Goal: Transaction & Acquisition: Purchase product/service

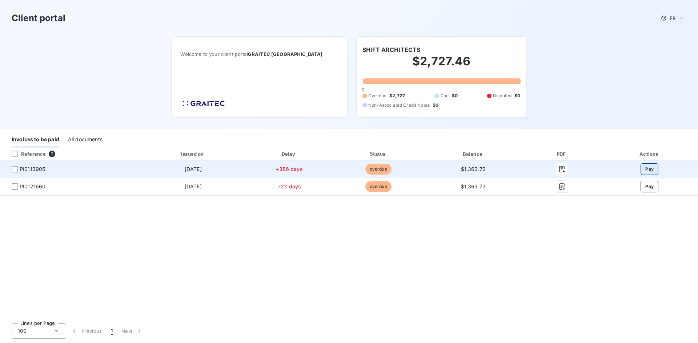
click at [649, 168] on button "Pay" at bounding box center [649, 170] width 18 height 12
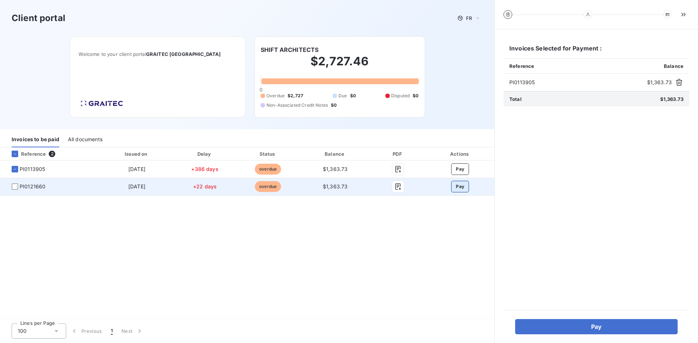
click at [462, 187] on button "Pay" at bounding box center [460, 187] width 18 height 12
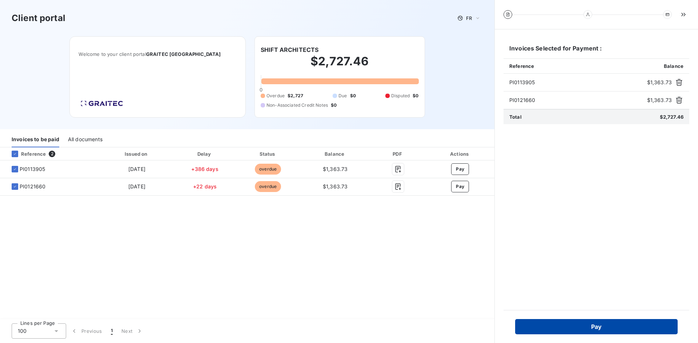
click at [594, 325] on button "Pay" at bounding box center [596, 326] width 162 height 15
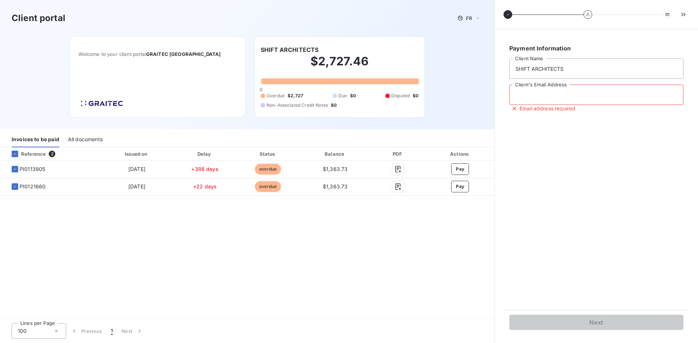
click at [572, 96] on input "Client's Email Address" at bounding box center [596, 95] width 174 height 20
type input "kristine@shift-architects.com"
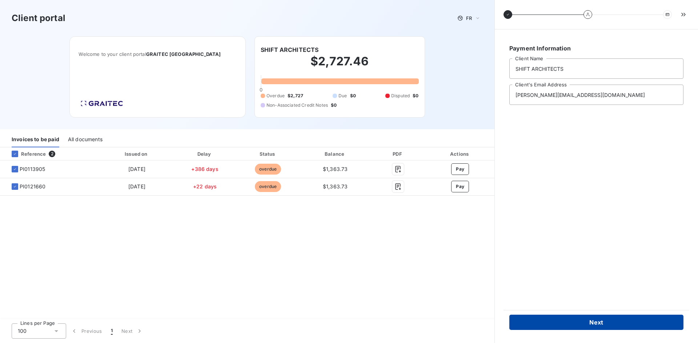
click at [588, 323] on button "Next" at bounding box center [596, 322] width 174 height 15
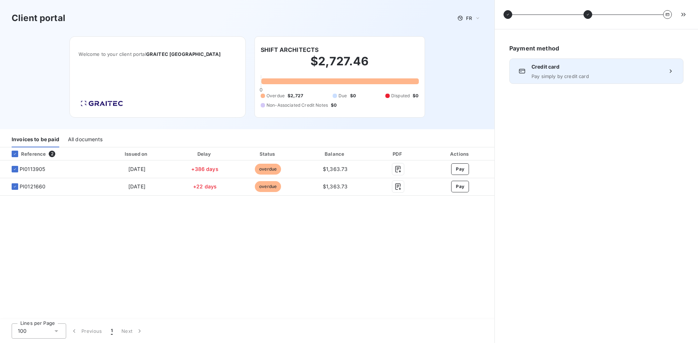
click at [557, 73] on div "Credit card Pay simply by credit card" at bounding box center [596, 71] width 130 height 16
